Goal: Check status: Check status

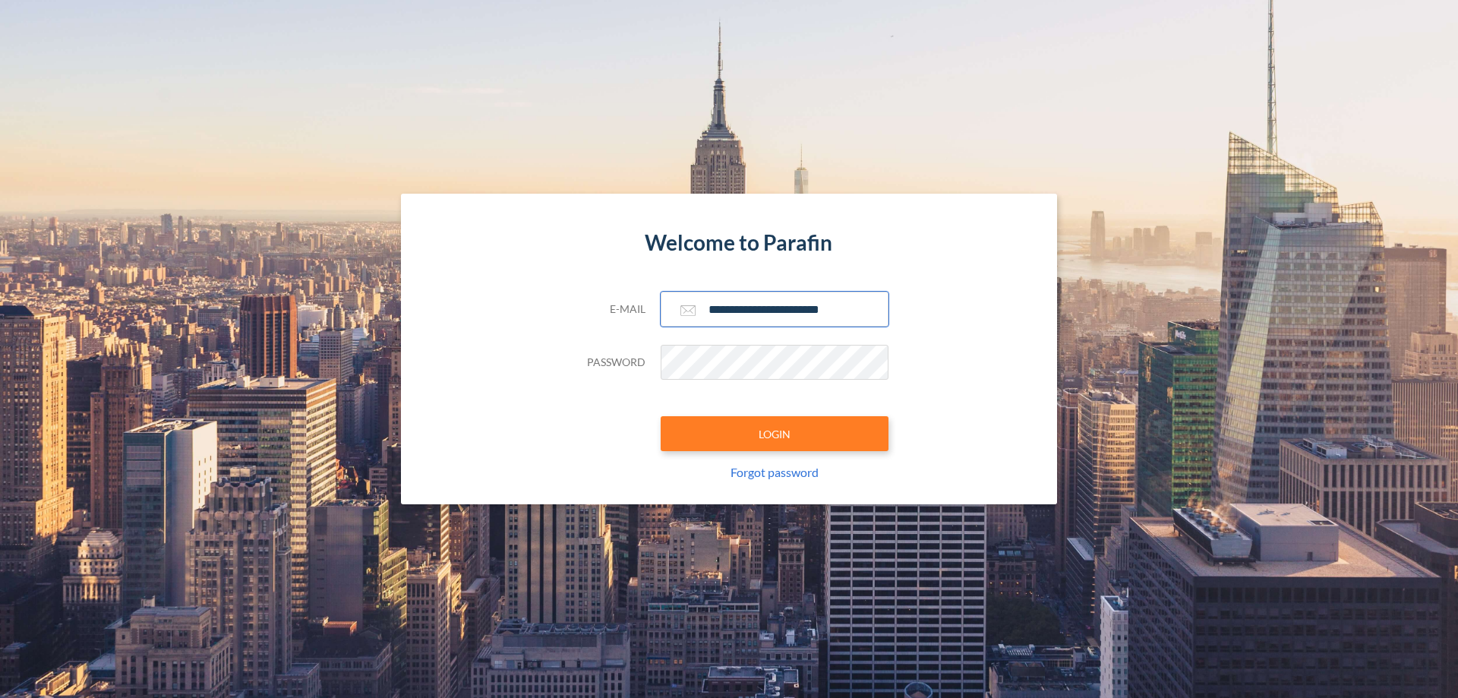
type input "**********"
click at [774, 434] on button "LOGIN" at bounding box center [775, 433] width 228 height 35
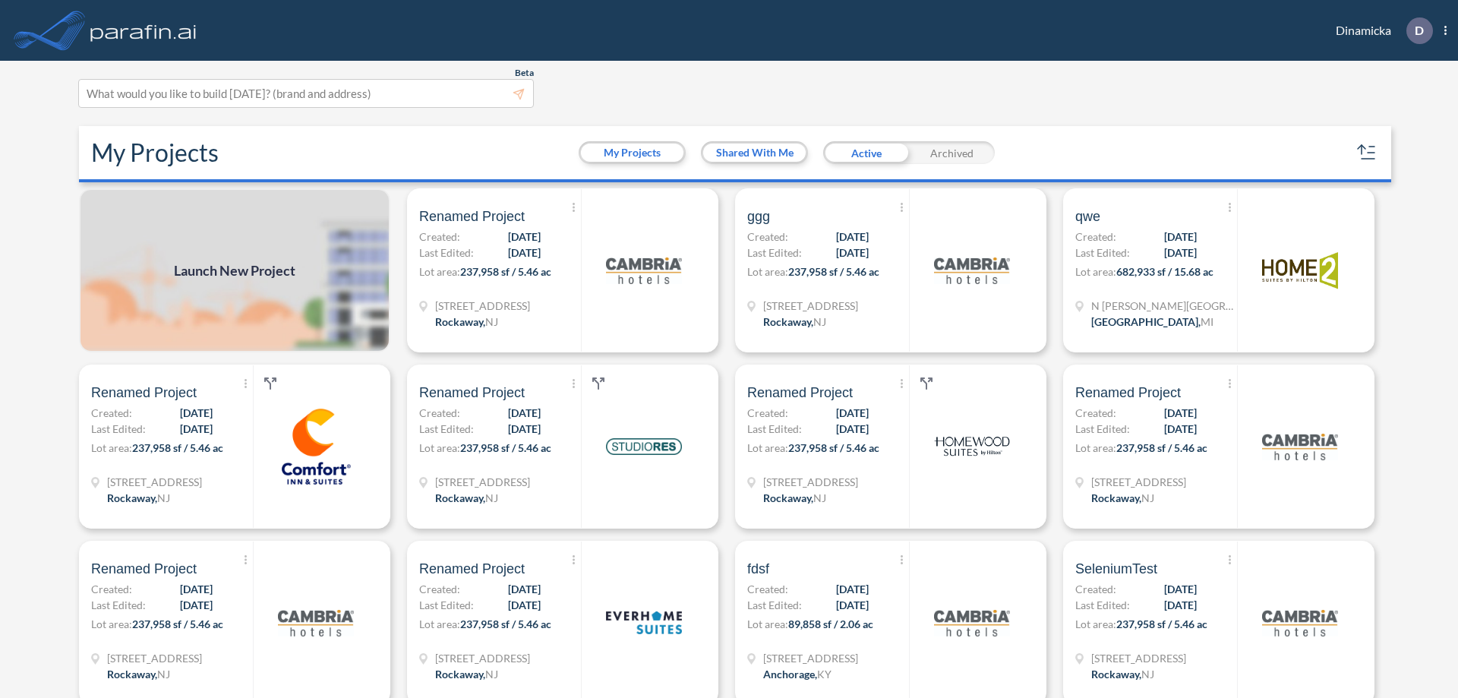
scroll to position [4, 0]
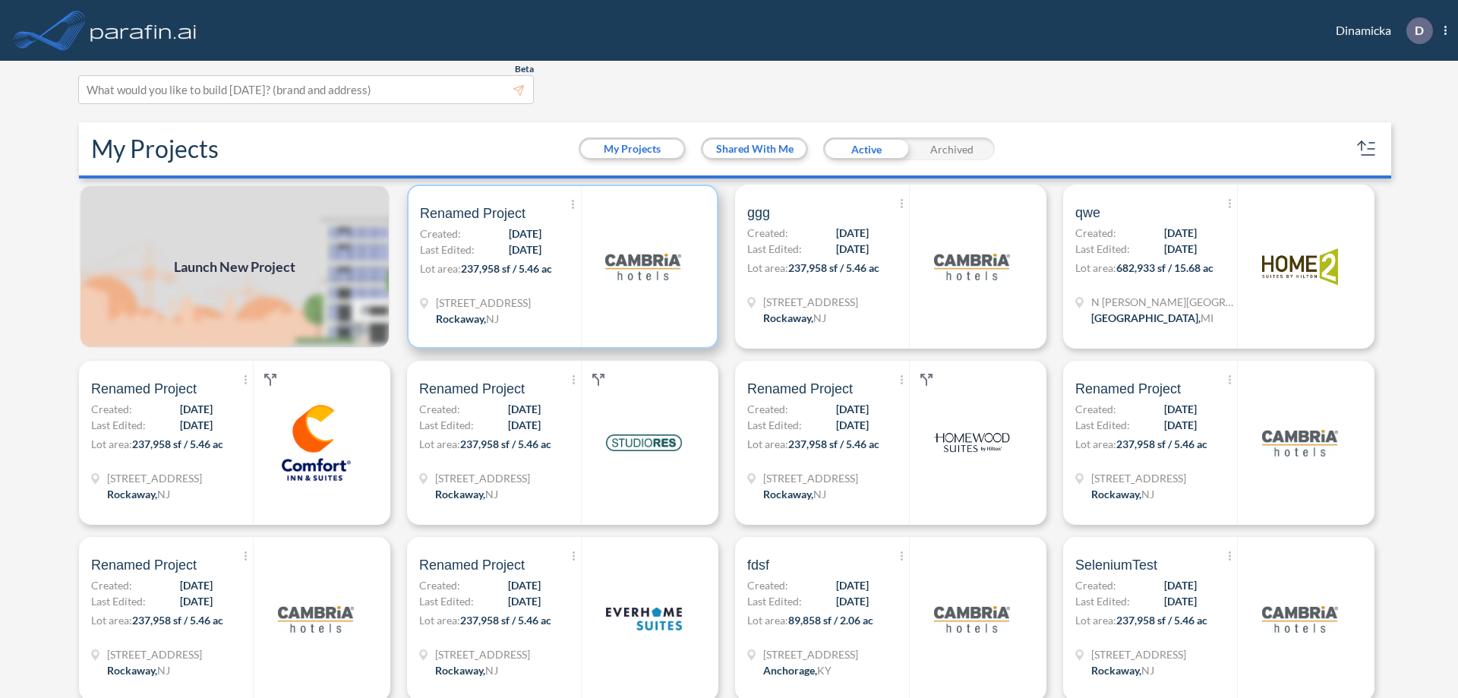
click at [560, 266] on p "Lot area: 237,958 sf / 5.46 ac" at bounding box center [500, 271] width 161 height 22
